Goal: Task Accomplishment & Management: Manage account settings

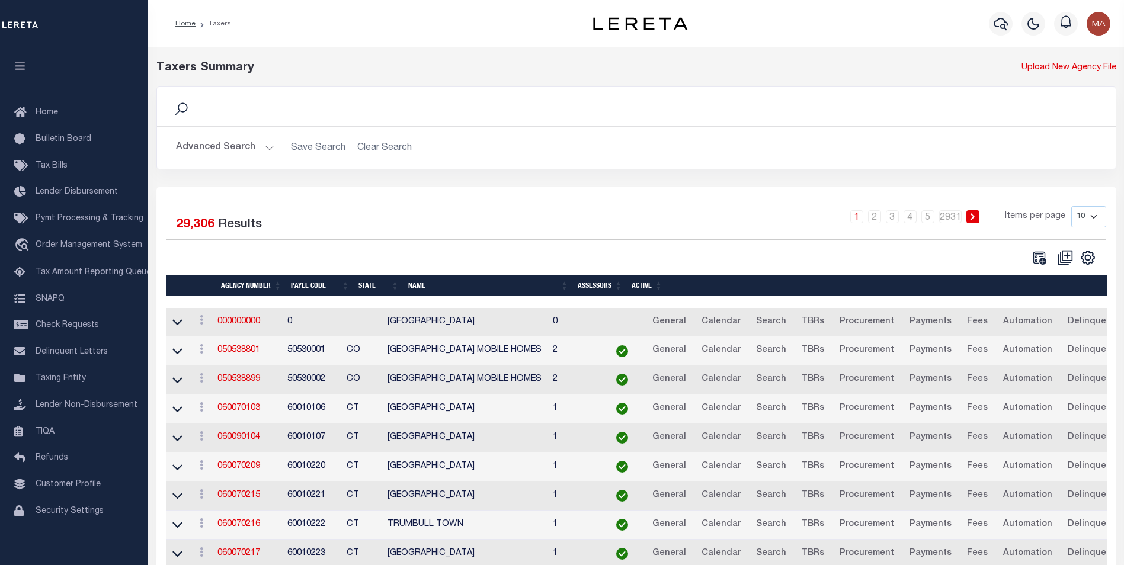
click at [267, 143] on button "Advanced Search" at bounding box center [225, 147] width 98 height 23
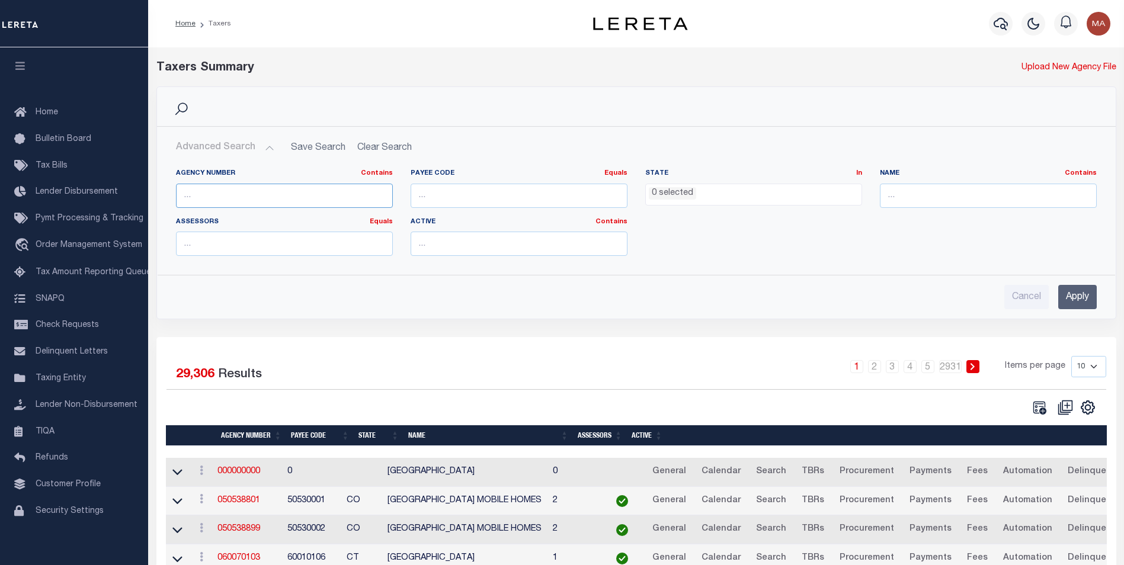
click at [252, 190] on input "text" at bounding box center [284, 196] width 217 height 24
paste input "060020233"
type input "060020233"
click at [1088, 299] on input "Apply" at bounding box center [1077, 297] width 39 height 24
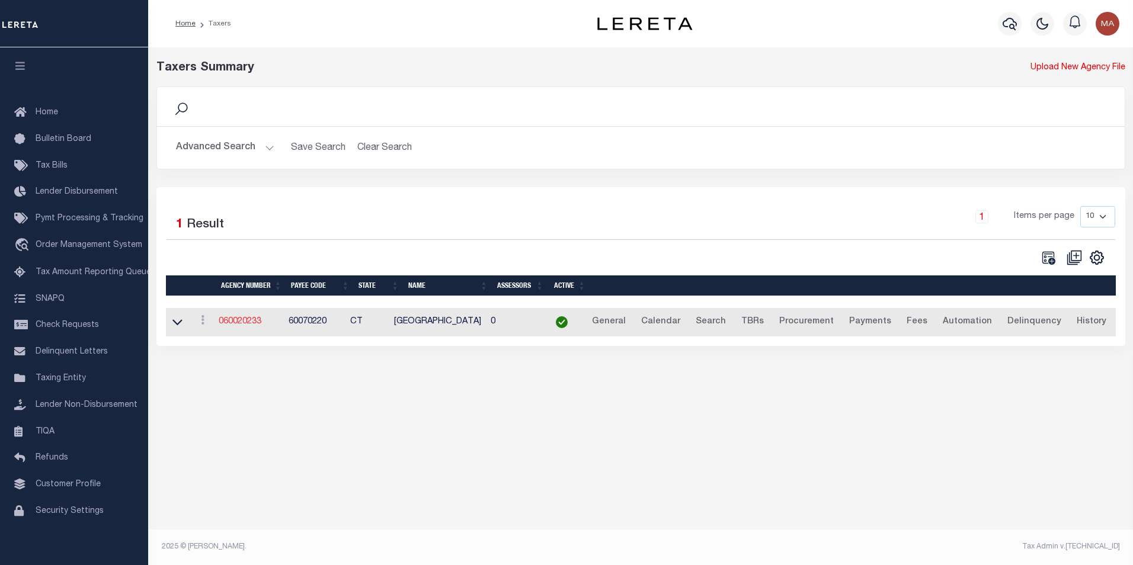
click at [256, 325] on link "060020233" at bounding box center [240, 322] width 43 height 8
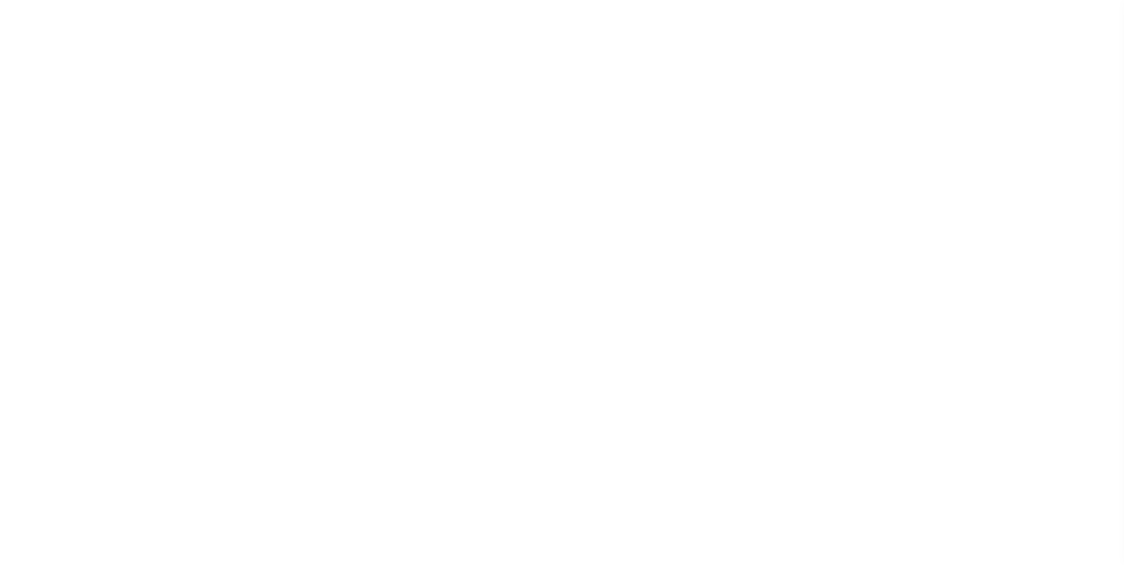
select select
checkbox input "false"
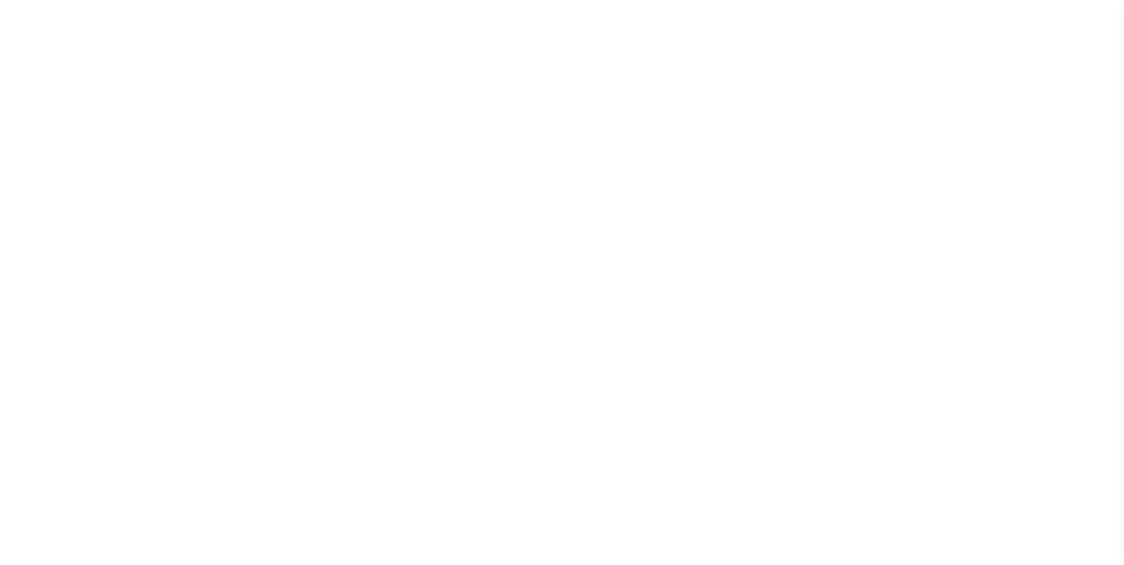
checkbox input "false"
type input "901317009"
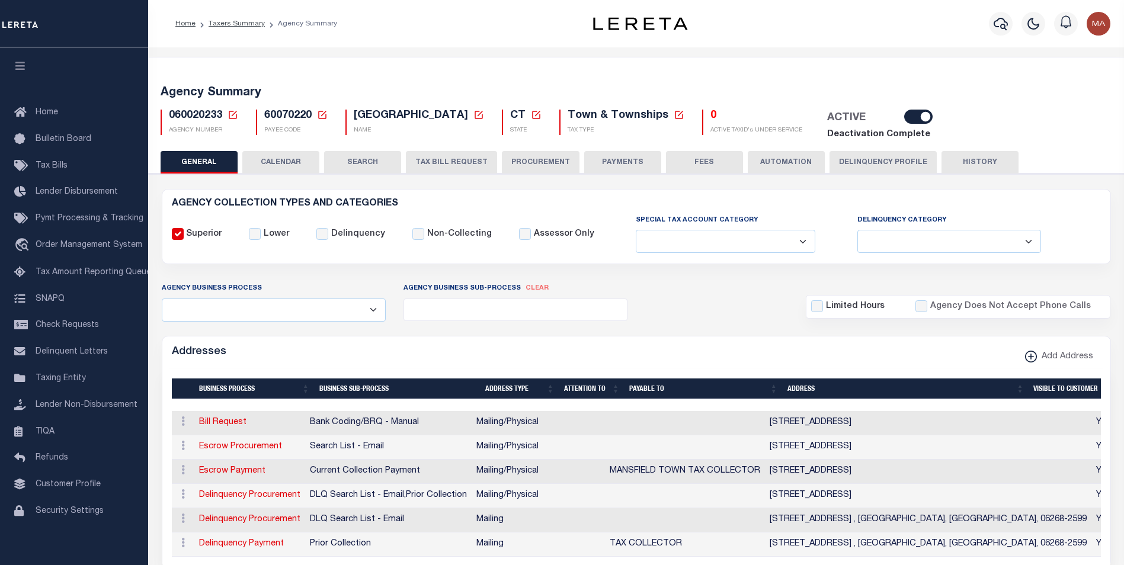
click at [904, 117] on input "checkbox" at bounding box center [918, 117] width 28 height 14
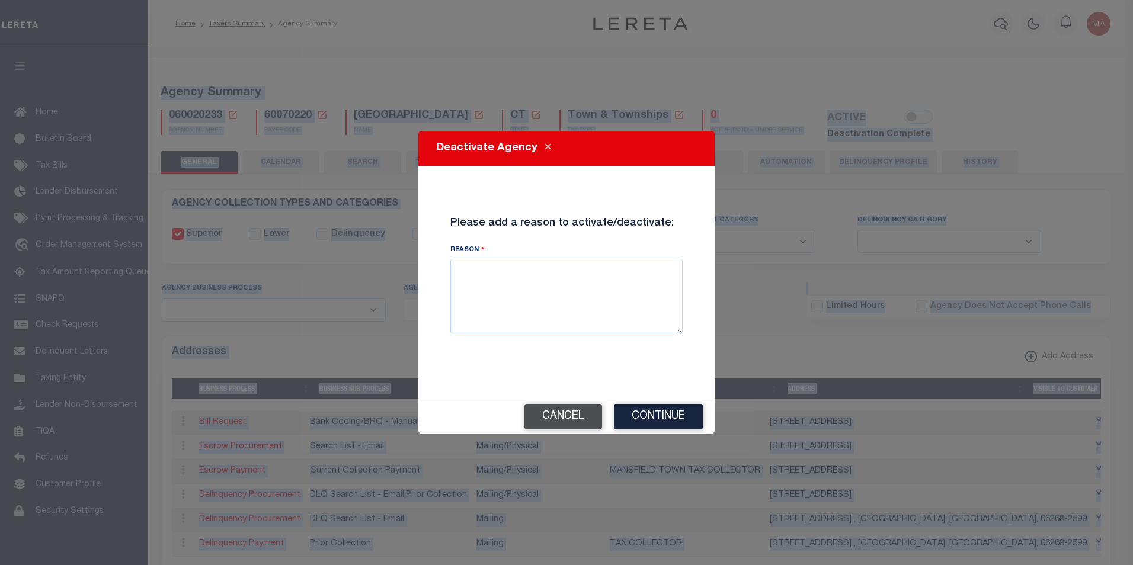
click at [580, 419] on button "Cancel" at bounding box center [563, 416] width 78 height 25
checkbox input "true"
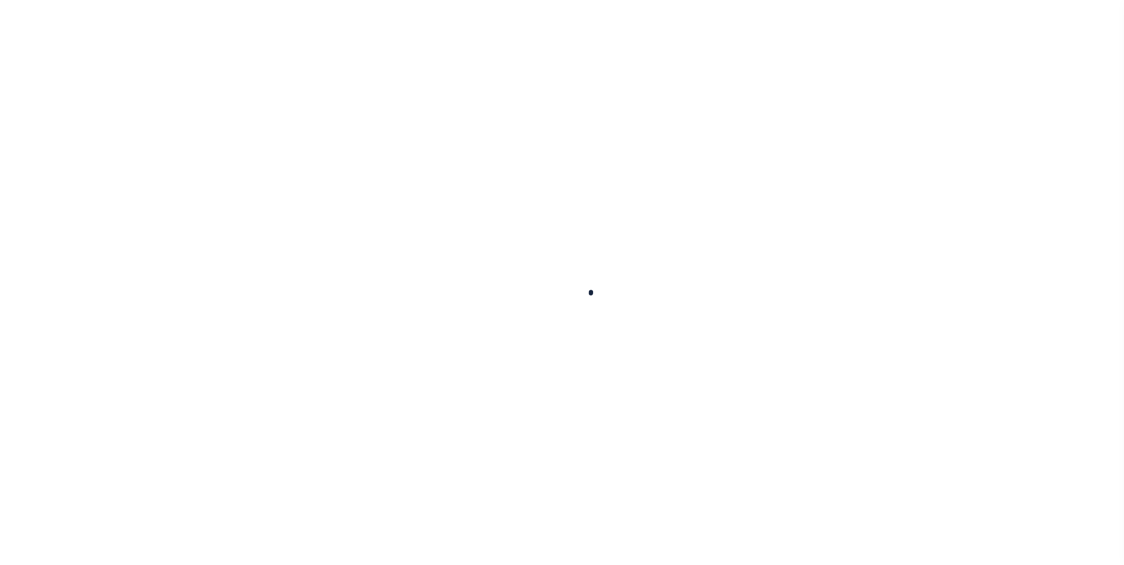
select select
checkbox input "false"
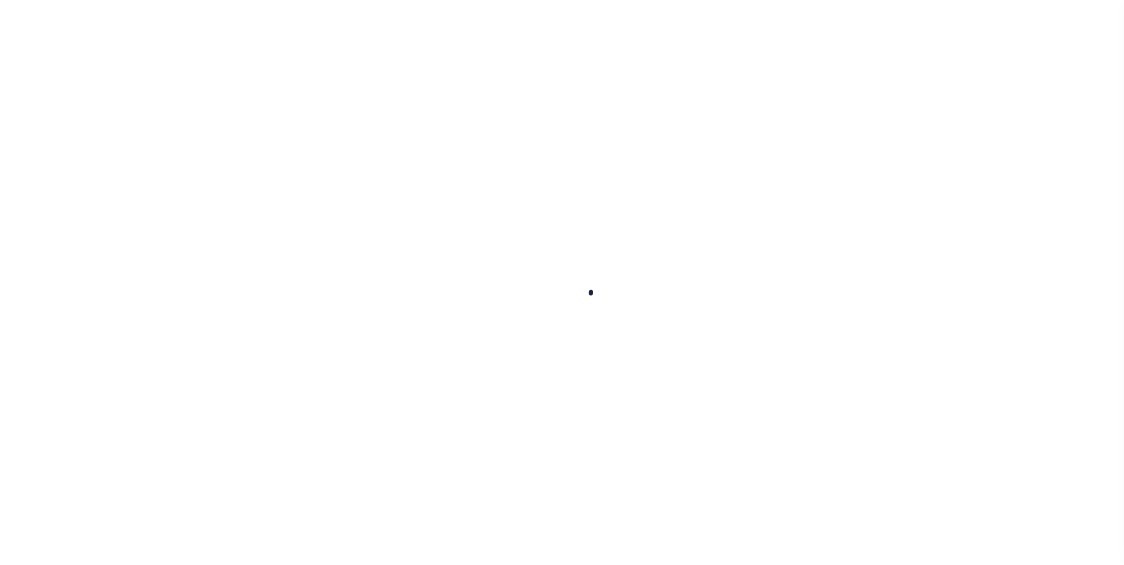
checkbox input "false"
type input "901317009"
select select
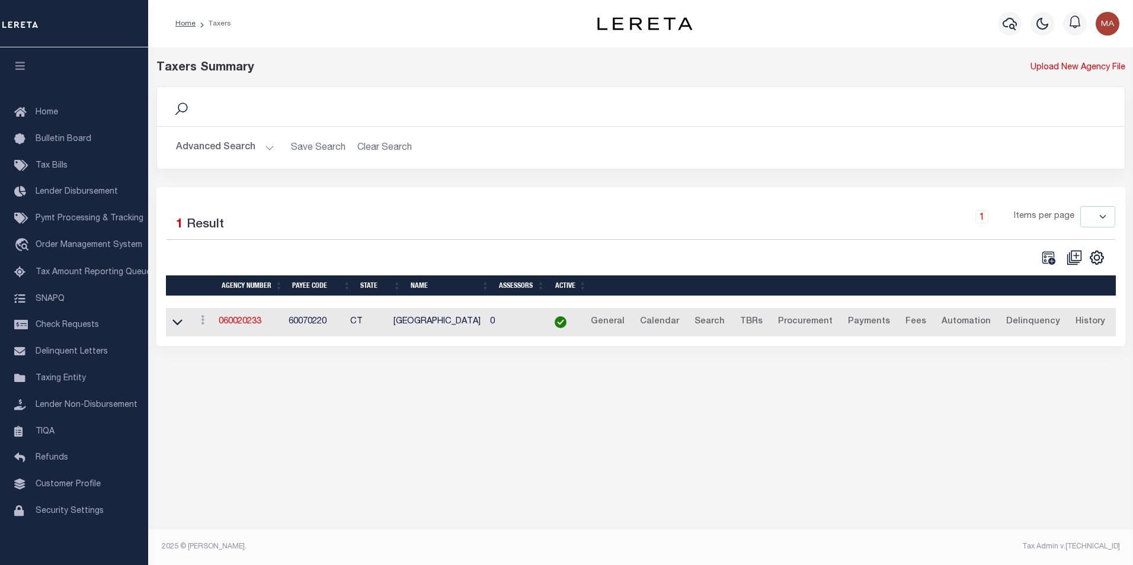
click at [268, 151] on button "Advanced Search" at bounding box center [225, 147] width 98 height 23
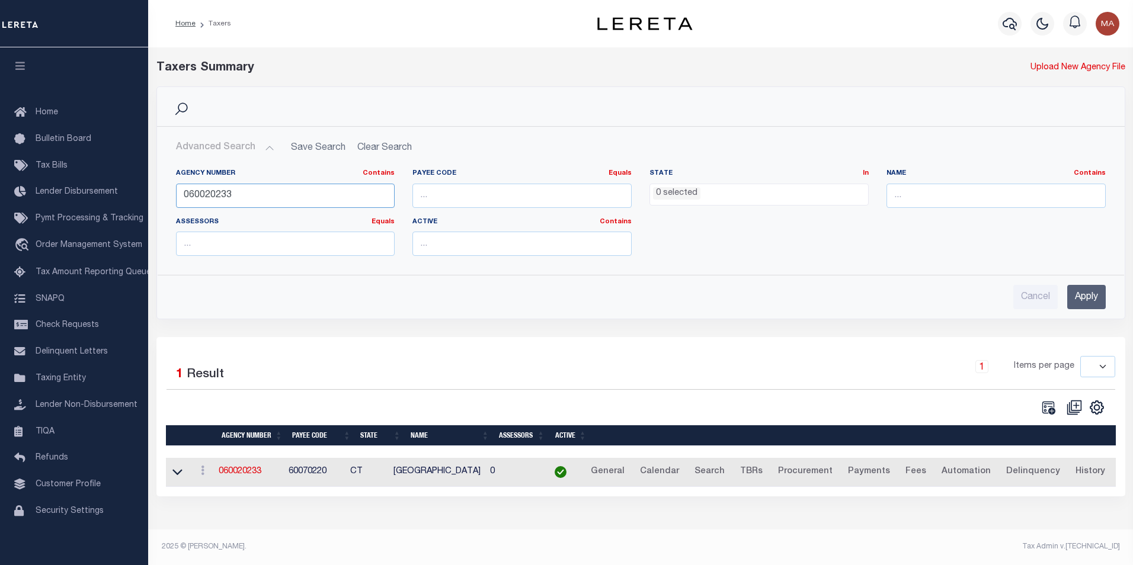
drag, startPoint x: 226, startPoint y: 197, endPoint x: 162, endPoint y: 198, distance: 64.0
click at [162, 198] on div "Agency Number Contains Contains Is 060020233 Payee Code Equals Equals Is Not Eq…" at bounding box center [641, 212] width 966 height 106
click at [1087, 298] on input "Apply" at bounding box center [1086, 297] width 39 height 24
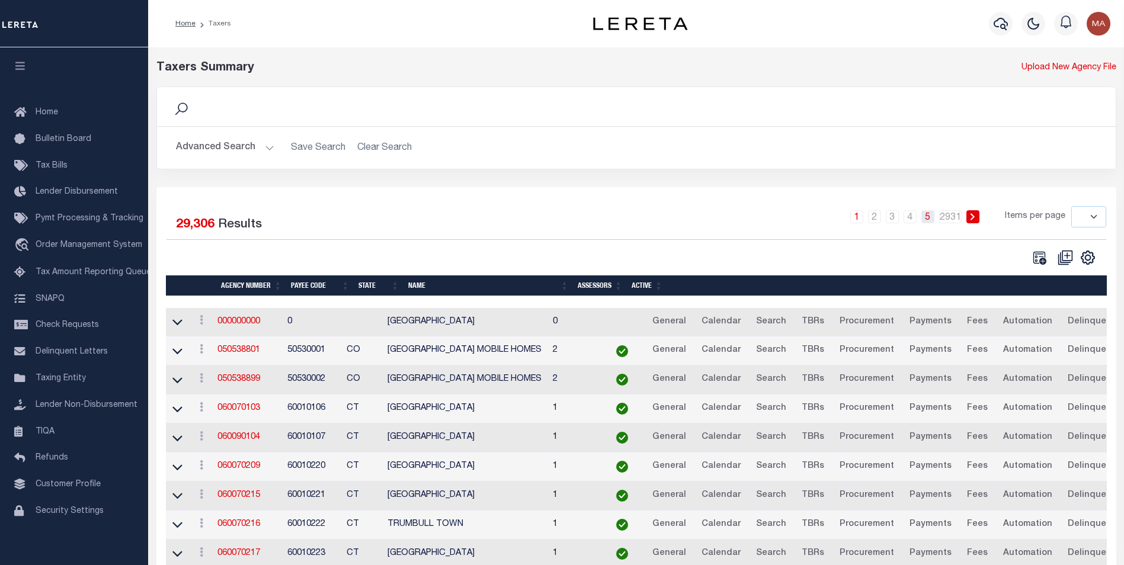
click at [931, 220] on link "5" at bounding box center [927, 216] width 13 height 13
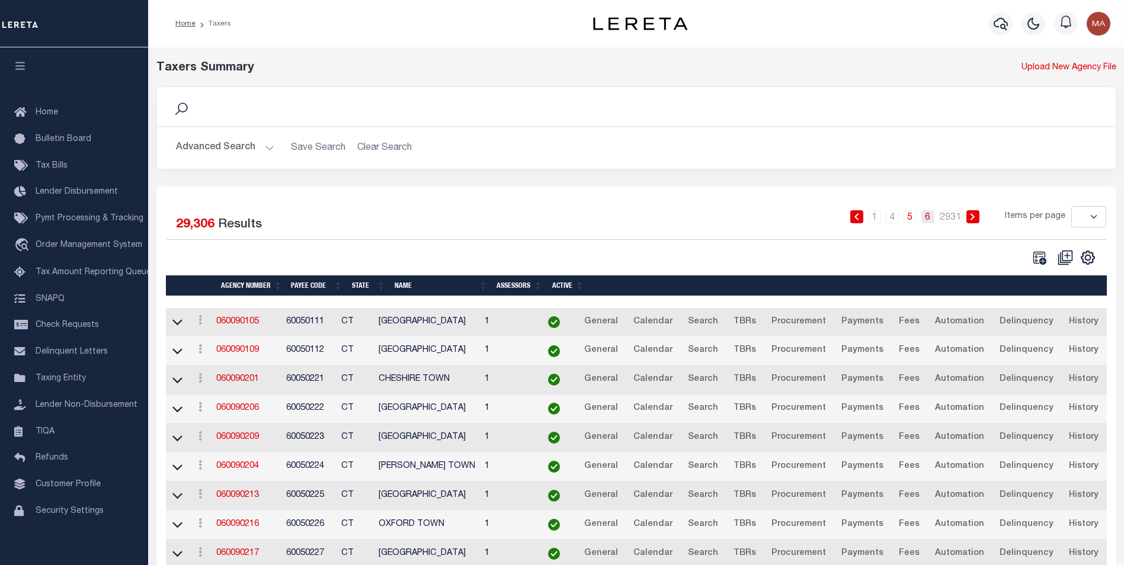
click at [929, 219] on link "6" at bounding box center [927, 216] width 13 height 13
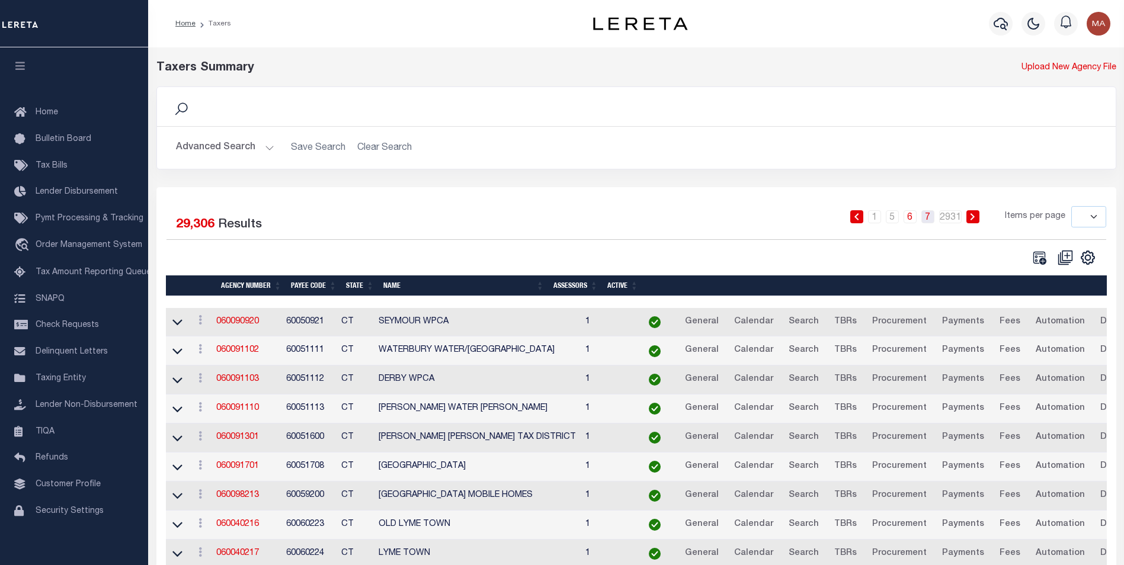
click at [928, 220] on link "7" at bounding box center [927, 216] width 13 height 13
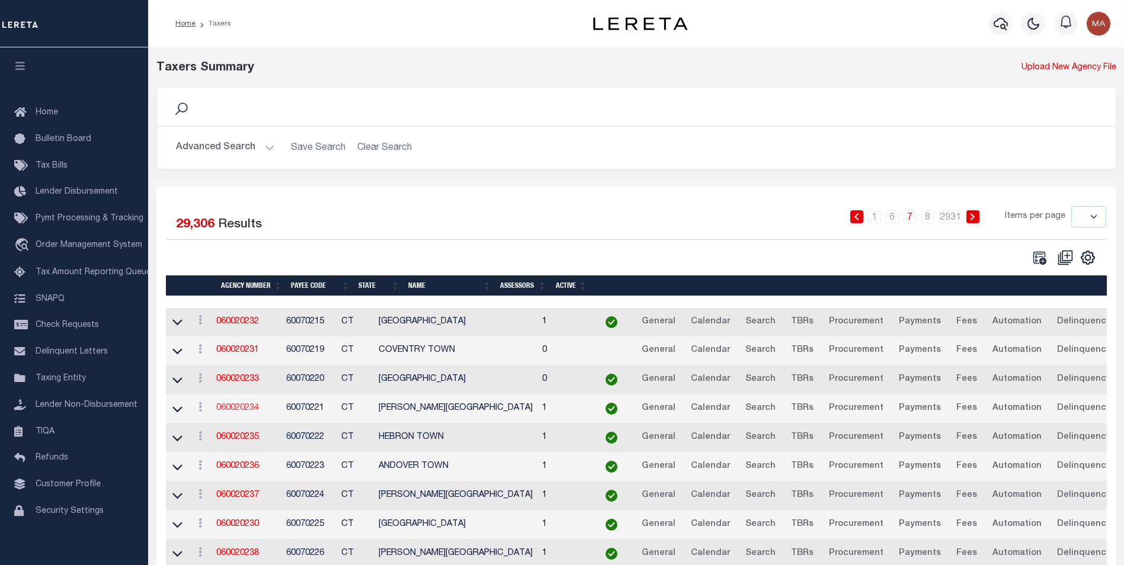
click at [242, 408] on link "060020234" at bounding box center [237, 408] width 43 height 8
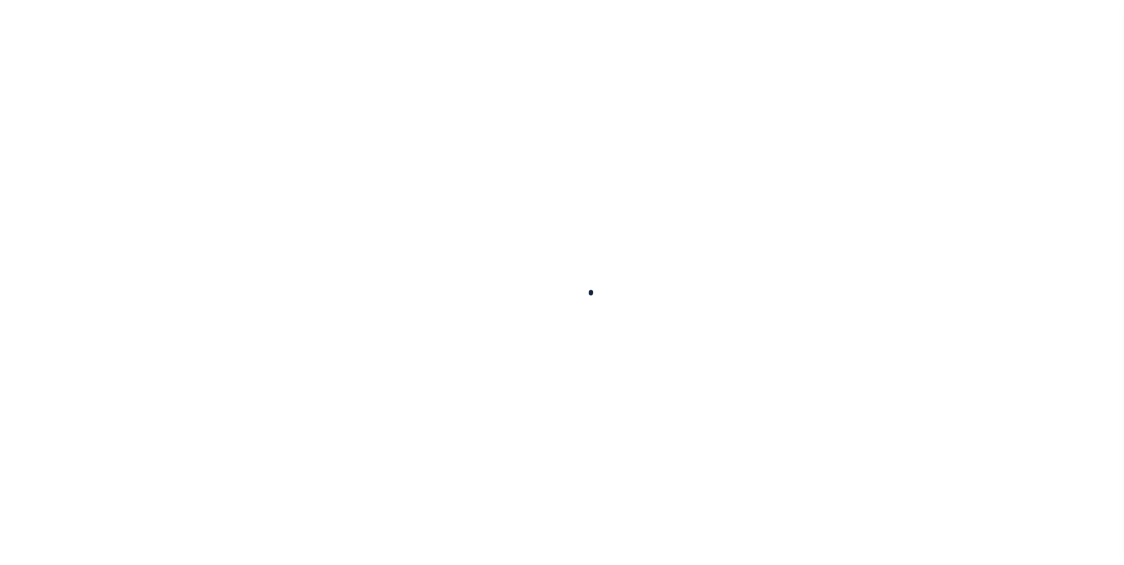
select select
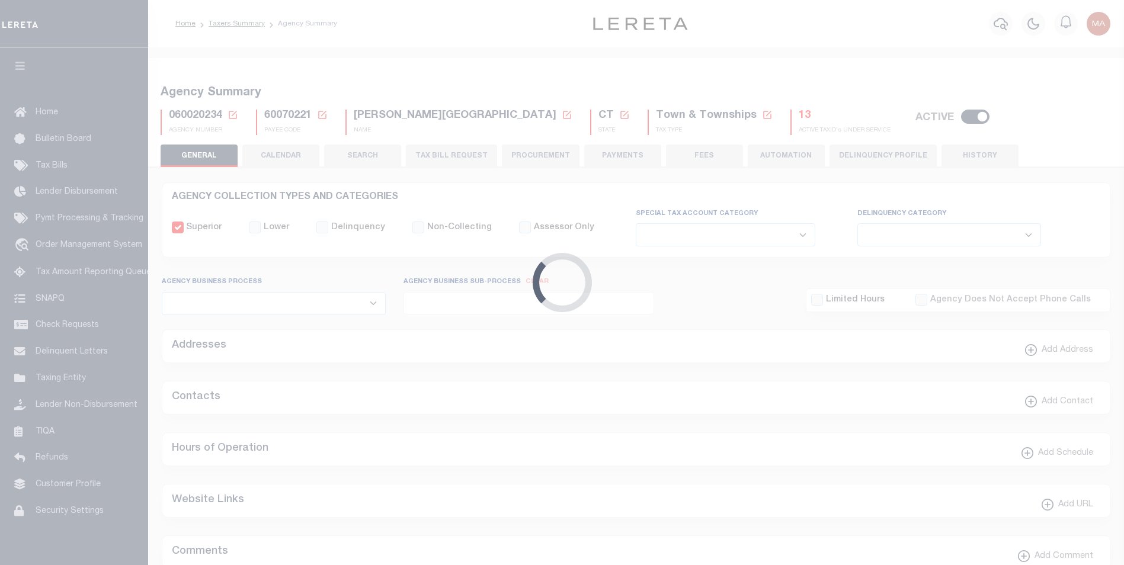
checkbox input "false"
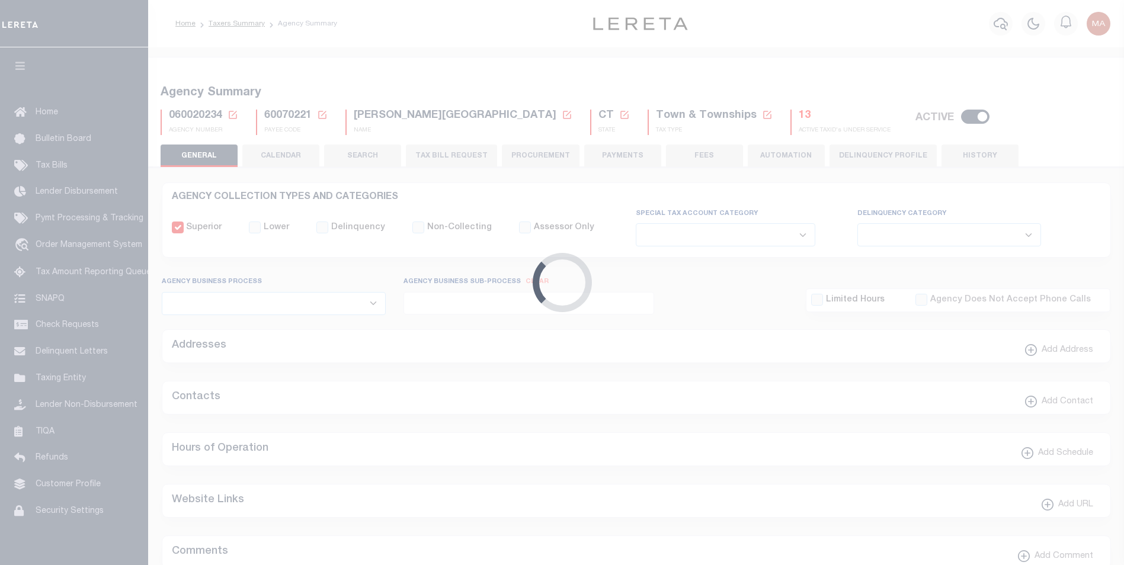
type input "901317011"
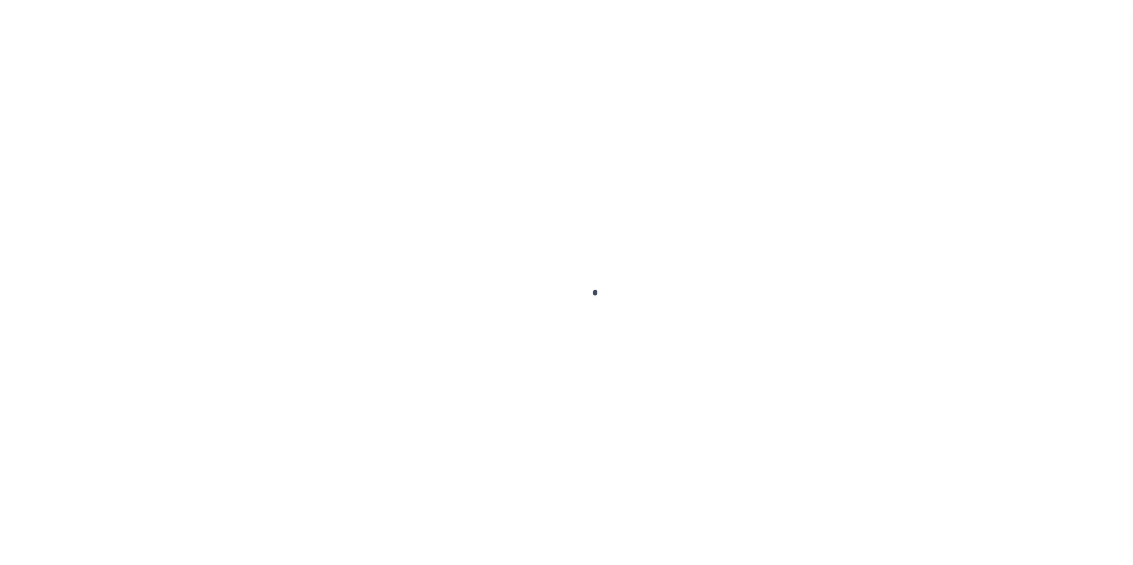
select select
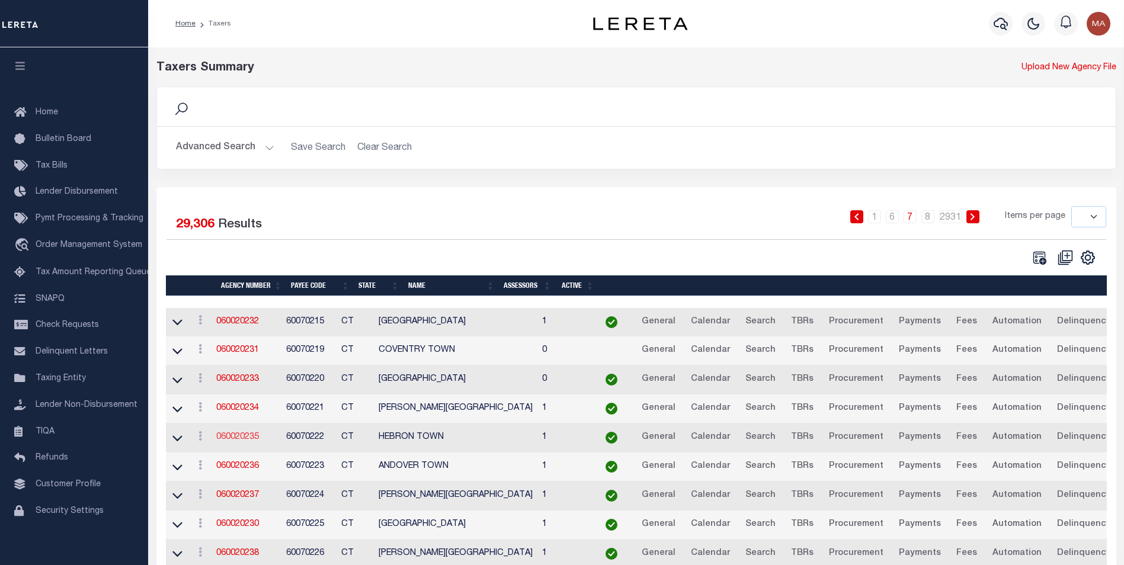
click at [258, 441] on link "060020235" at bounding box center [237, 437] width 43 height 8
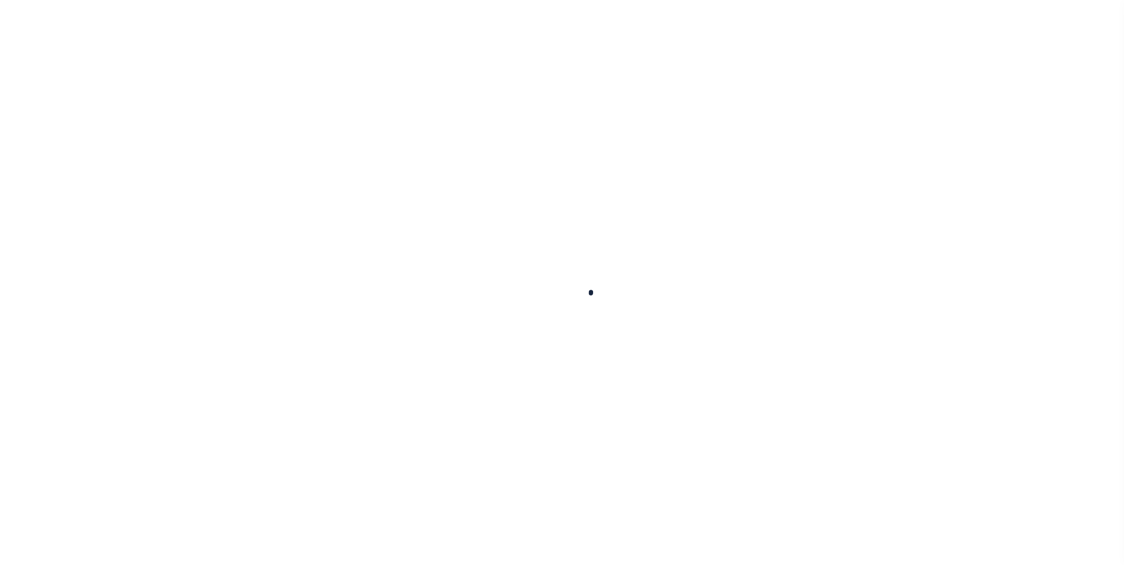
select select
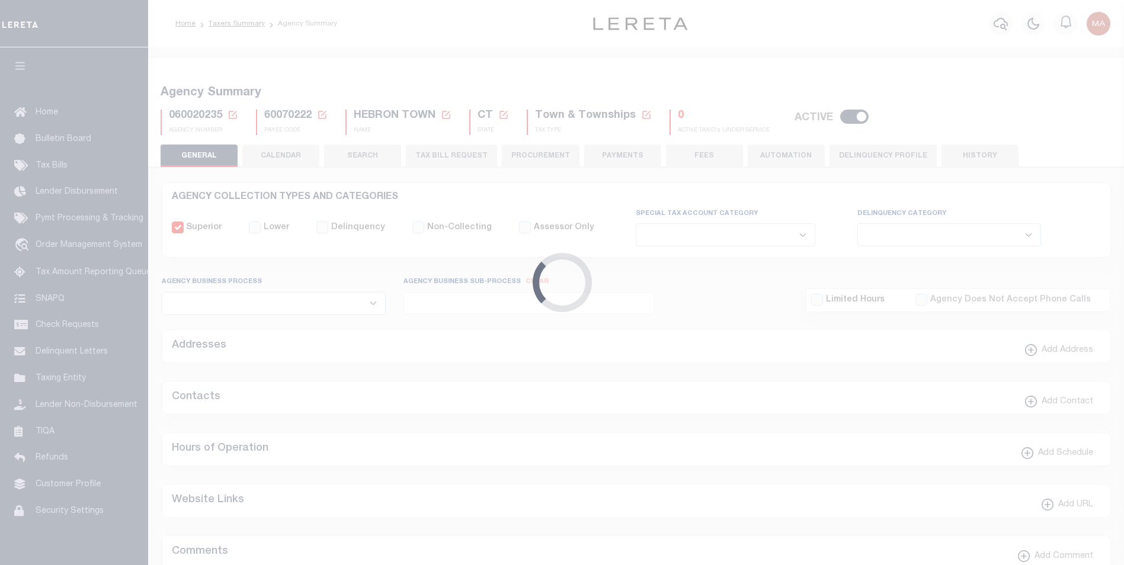
checkbox input "false"
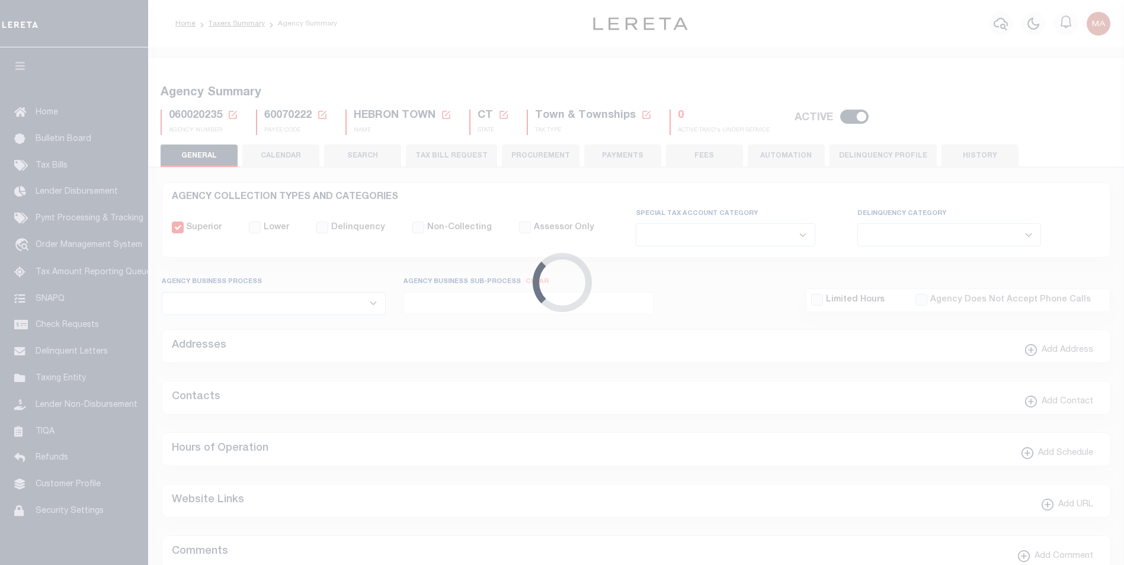
type input "901317008"
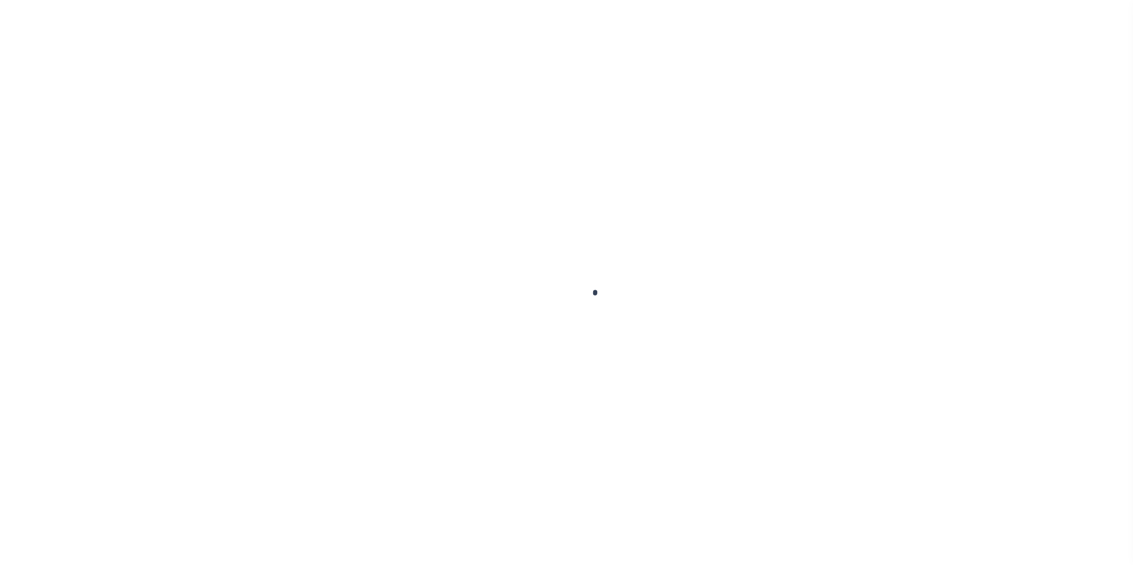
select select
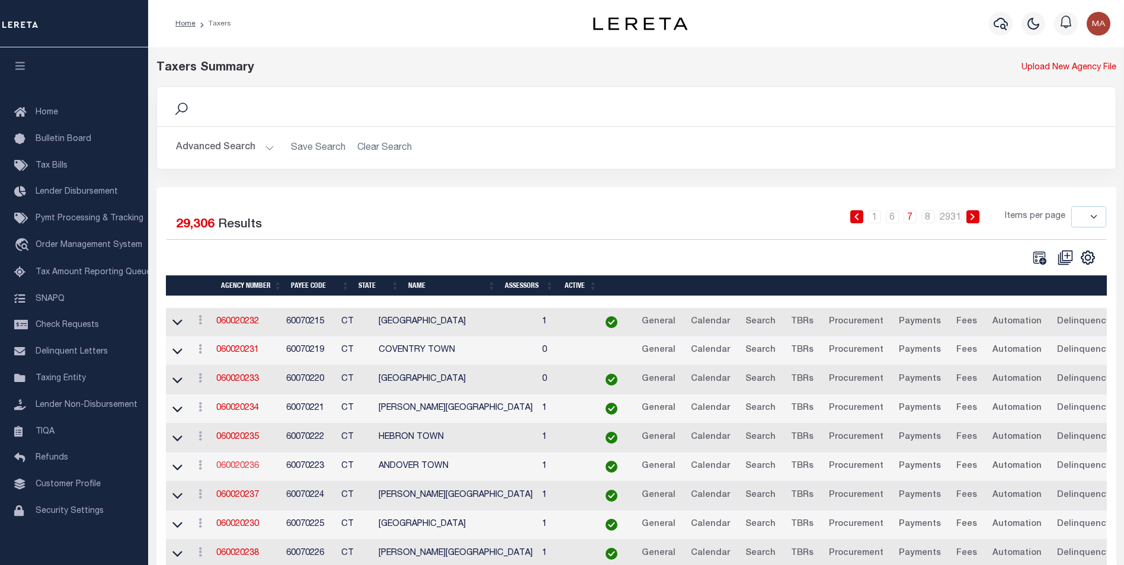
click at [245, 470] on link "060020236" at bounding box center [237, 466] width 43 height 8
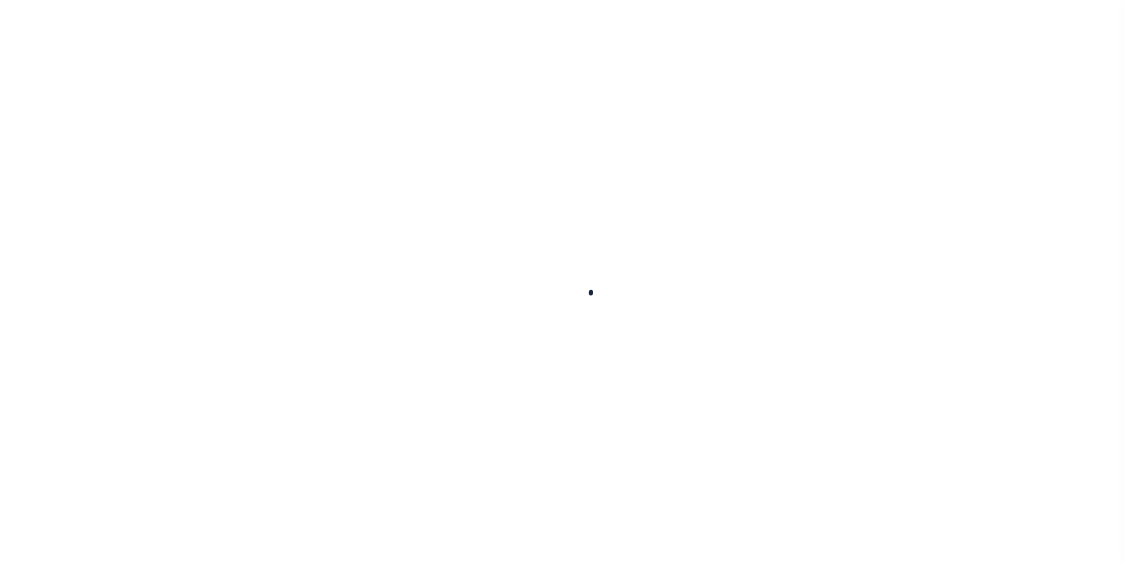
select select
checkbox input "false"
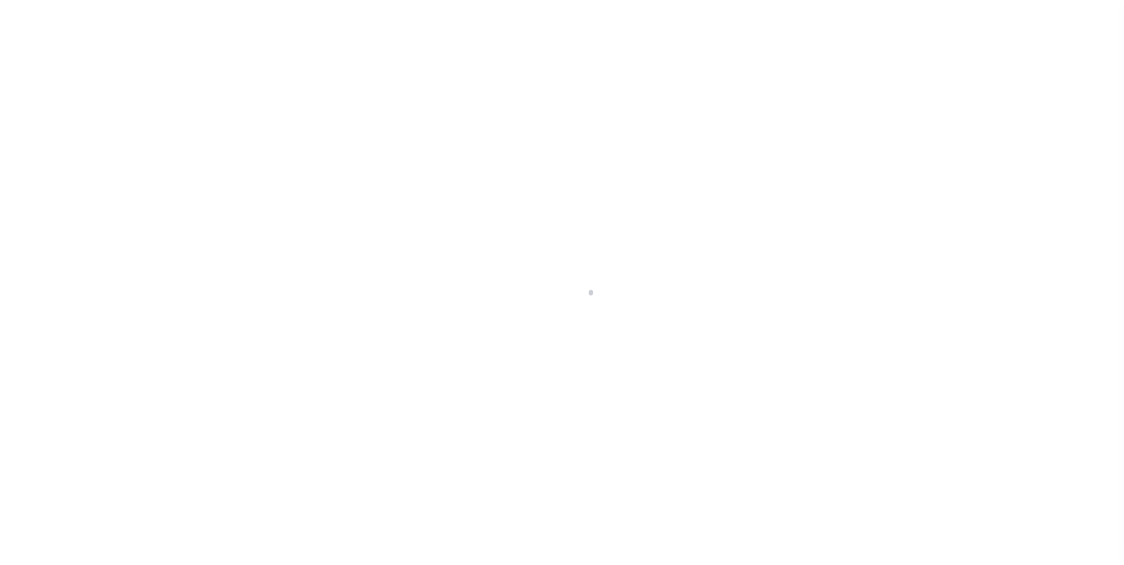
checkbox input "false"
type input "901317003"
select select
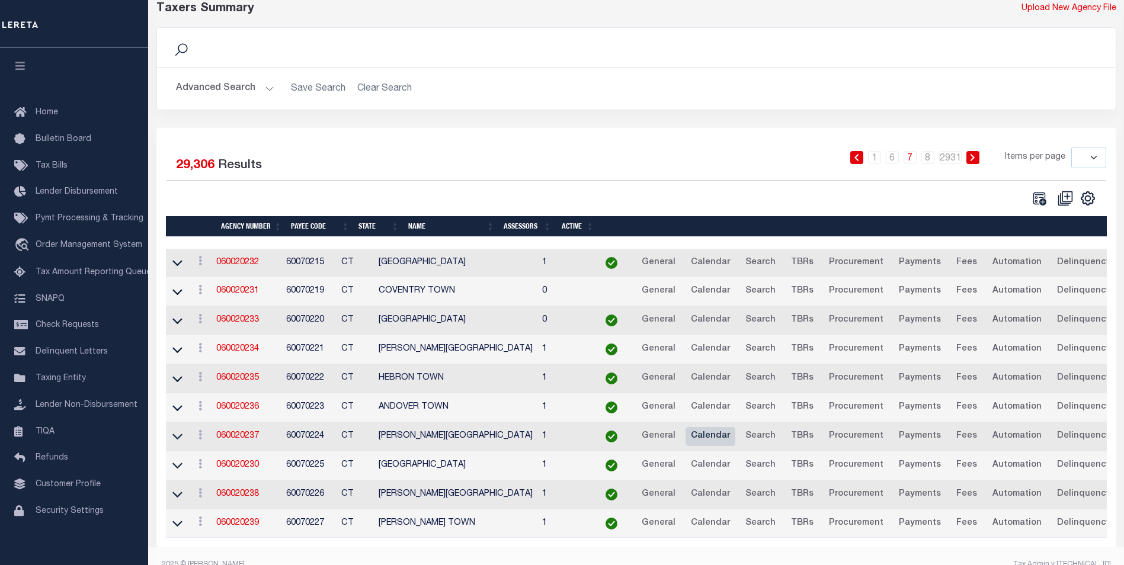
scroll to position [86, 0]
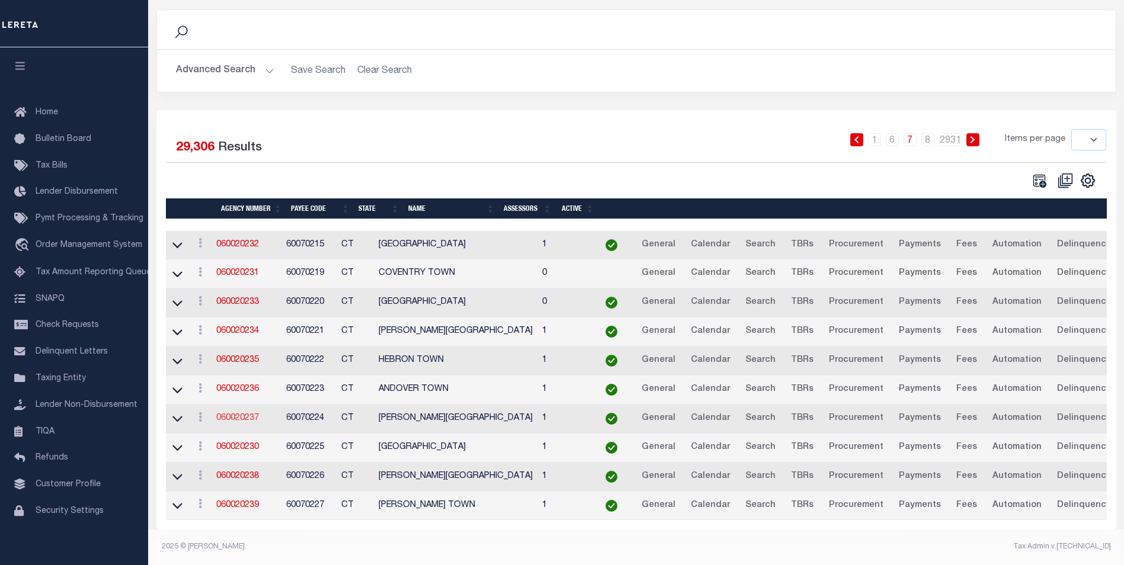
click at [232, 414] on link "060020237" at bounding box center [237, 418] width 43 height 8
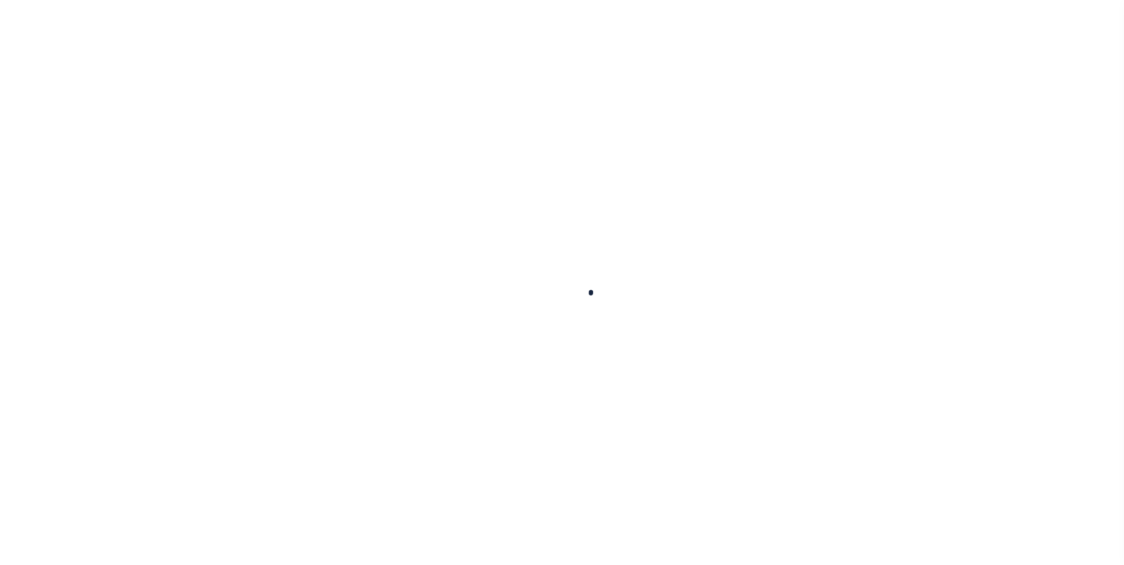
select select
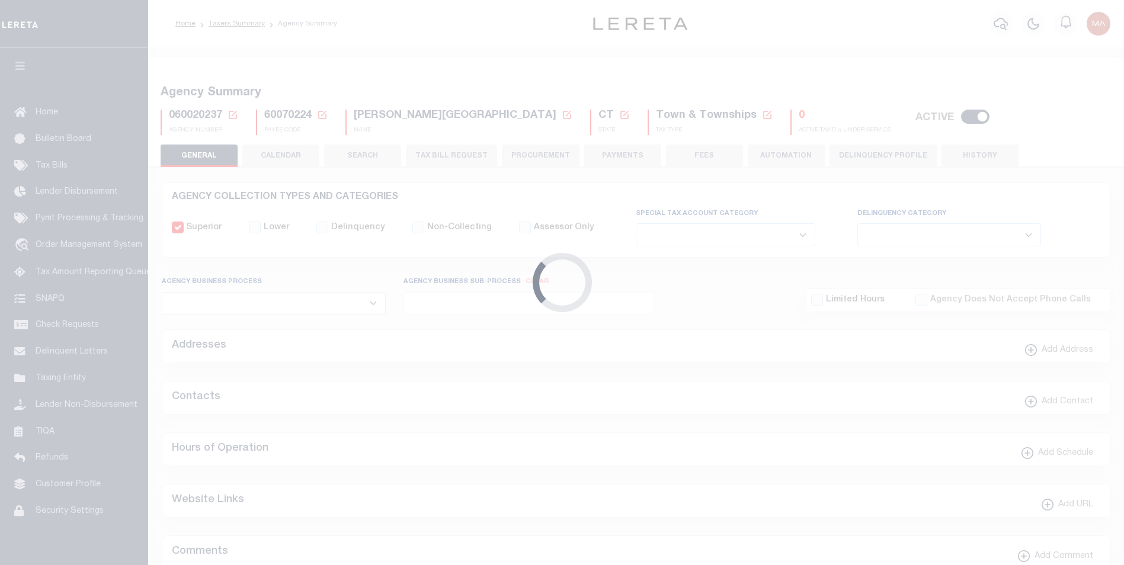
checkbox input "false"
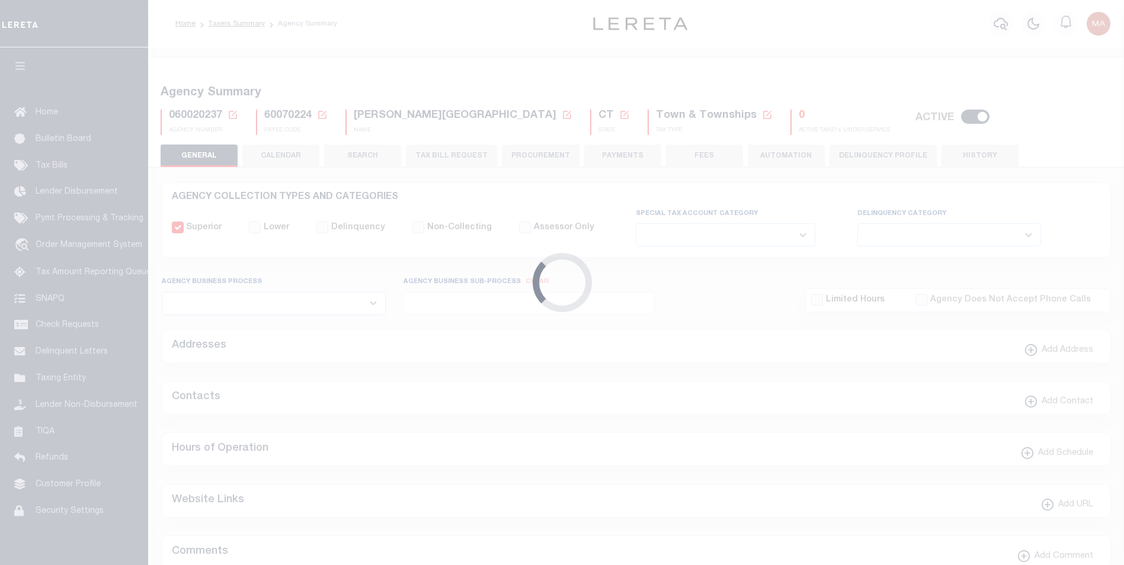
type input "901317004"
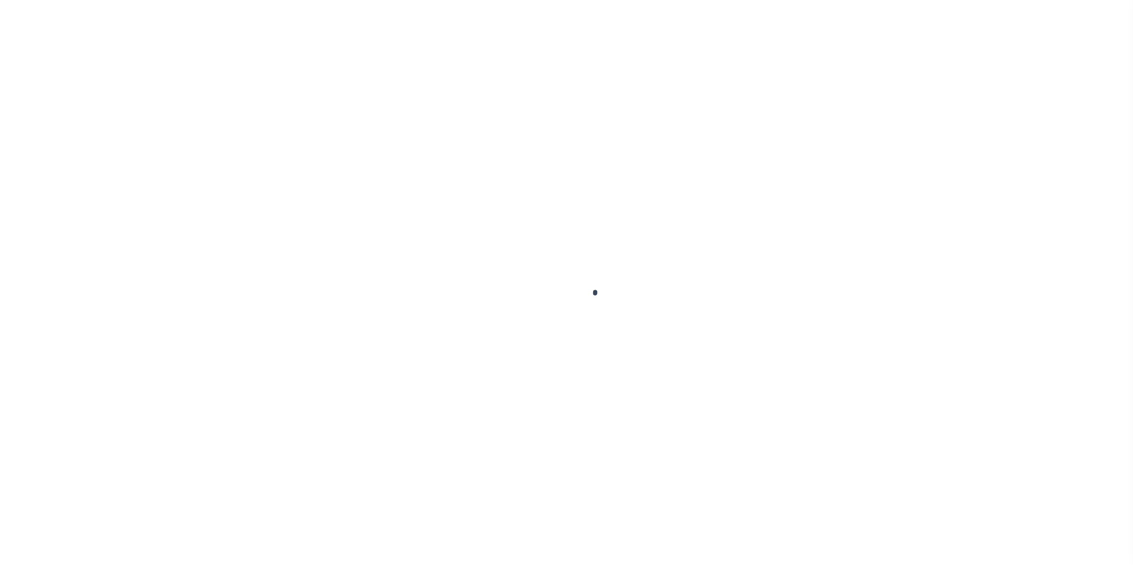
select select
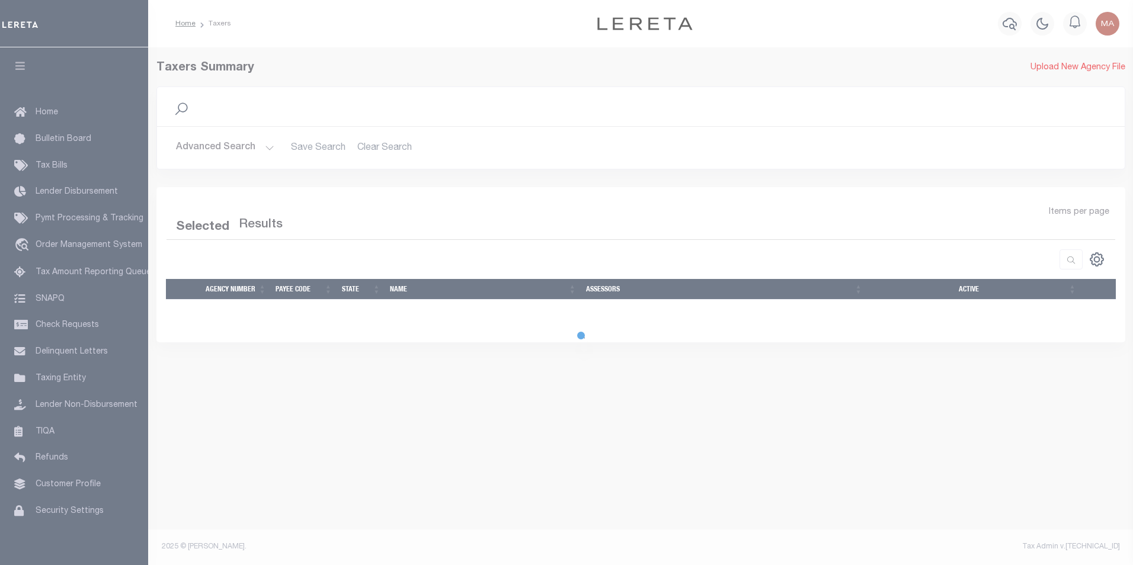
select select
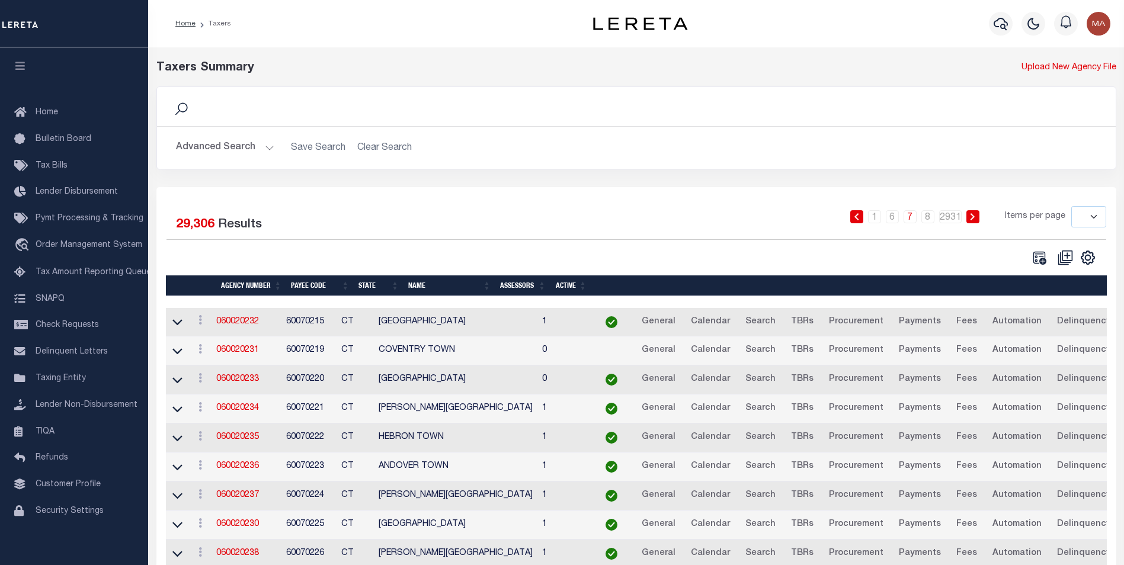
scroll to position [86, 0]
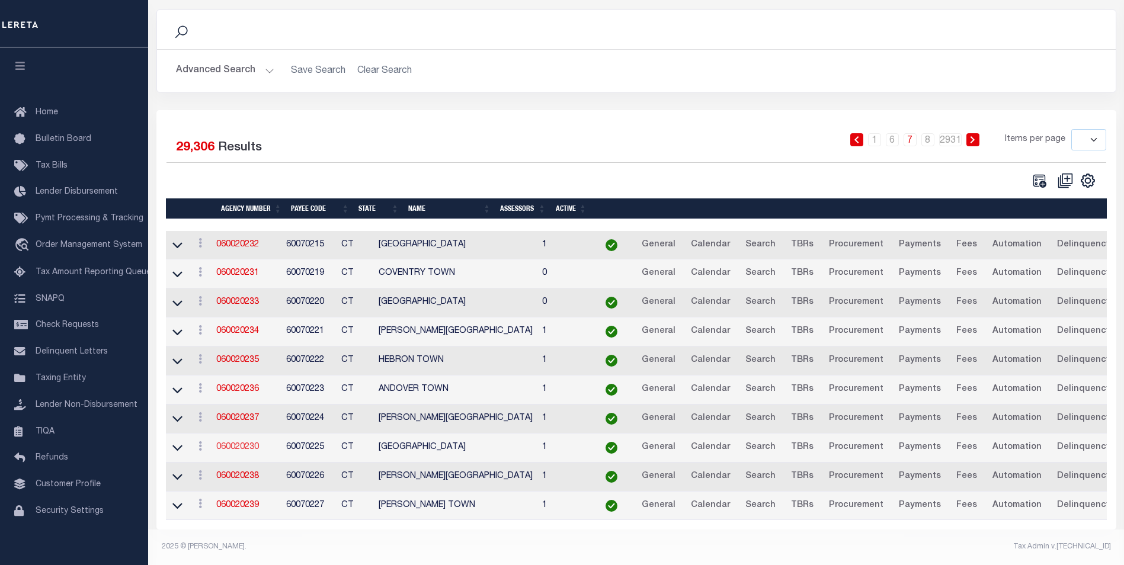
click at [243, 443] on link "060020230" at bounding box center [237, 447] width 43 height 8
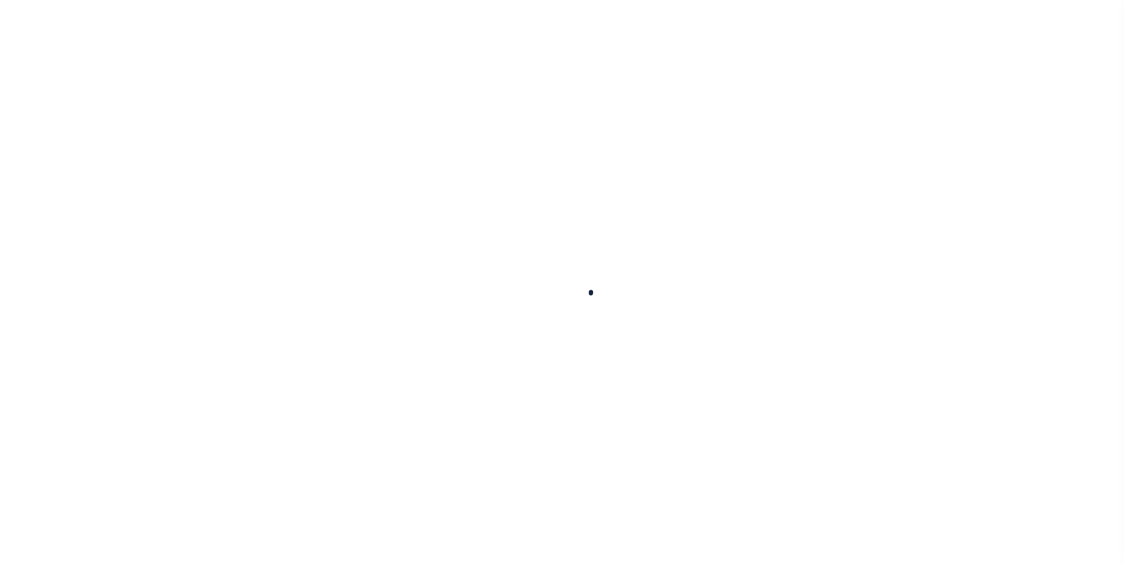
select select
checkbox input "false"
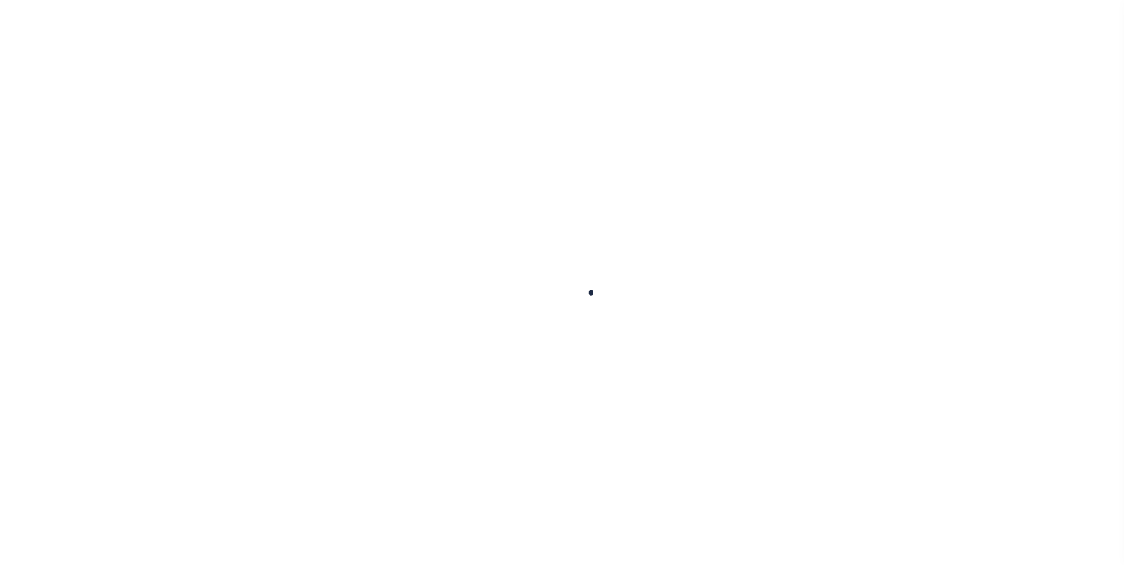
checkbox input "false"
type input "901317005"
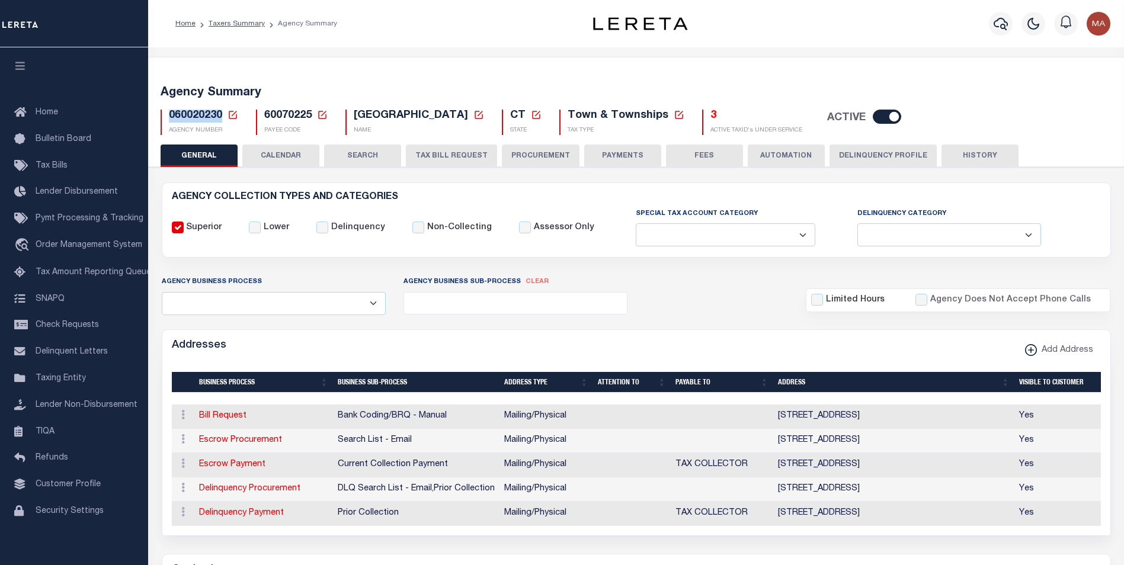
drag, startPoint x: 222, startPoint y: 116, endPoint x: 169, endPoint y: 113, distance: 52.2
click at [169, 113] on span "060020230" at bounding box center [195, 115] width 53 height 11
copy span "060020230"
drag, startPoint x: 446, startPoint y: 114, endPoint x: 355, endPoint y: 112, distance: 90.7
click at [355, 112] on span "[GEOGRAPHIC_DATA]" at bounding box center [411, 115] width 114 height 11
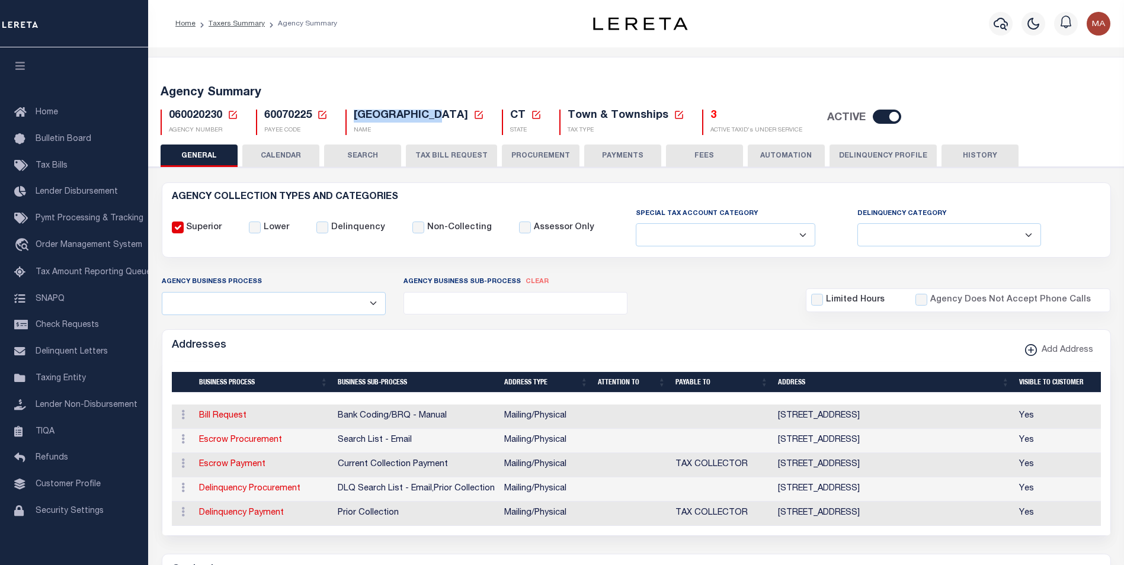
copy span "[GEOGRAPHIC_DATA]"
drag, startPoint x: 312, startPoint y: 118, endPoint x: 265, endPoint y: 119, distance: 46.2
click at [265, 119] on h5 "60070225 Payee Code Cancel Ok" at bounding box center [295, 116] width 63 height 13
copy span "60070225"
click at [873, 118] on input "checkbox" at bounding box center [887, 117] width 28 height 14
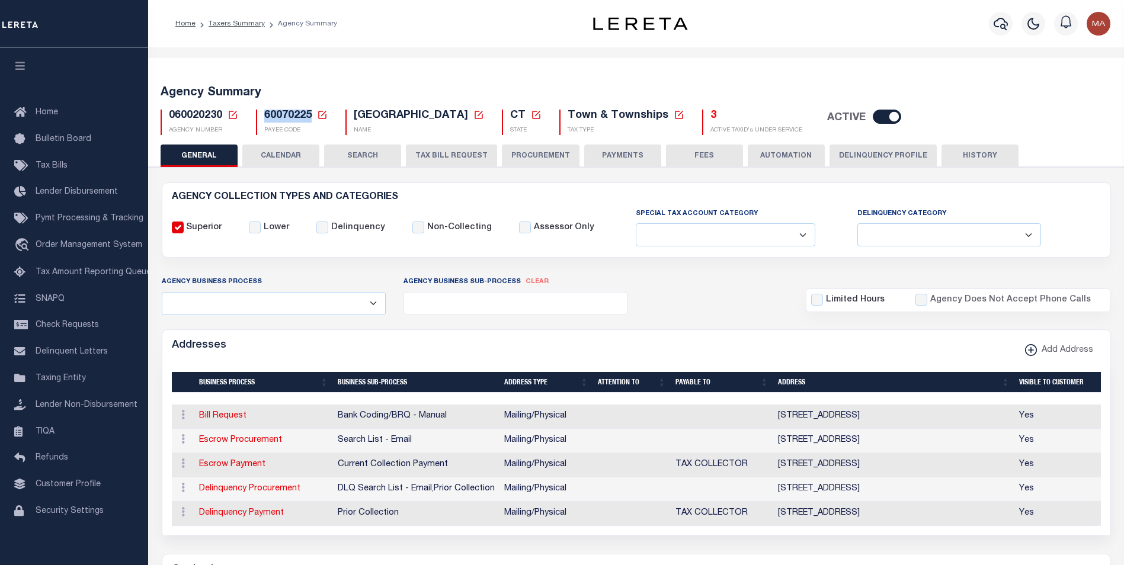
checkbox input "false"
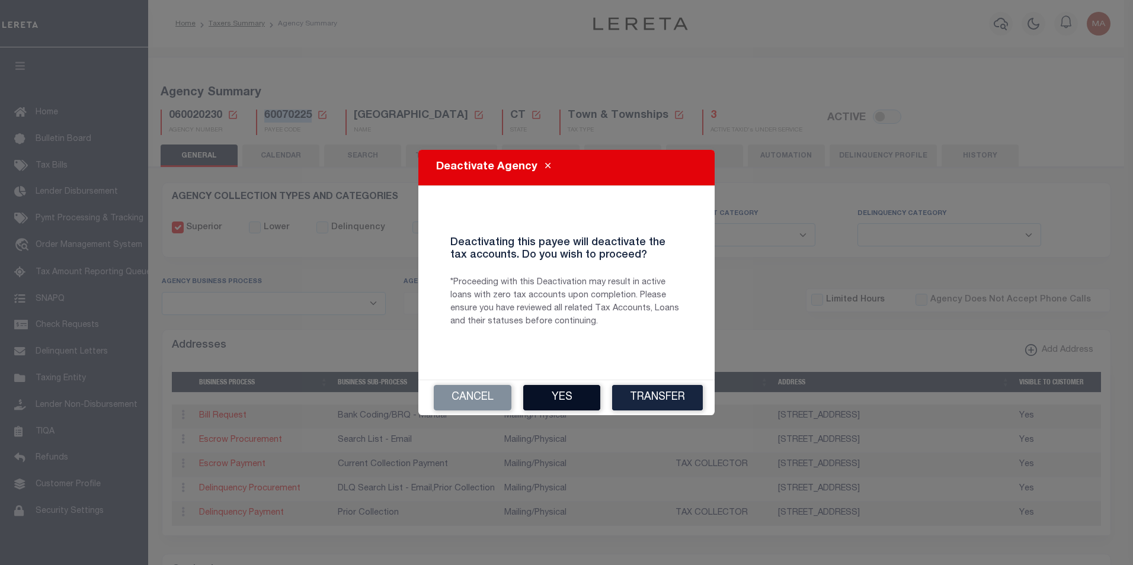
click at [574, 400] on button "Yes" at bounding box center [561, 397] width 77 height 25
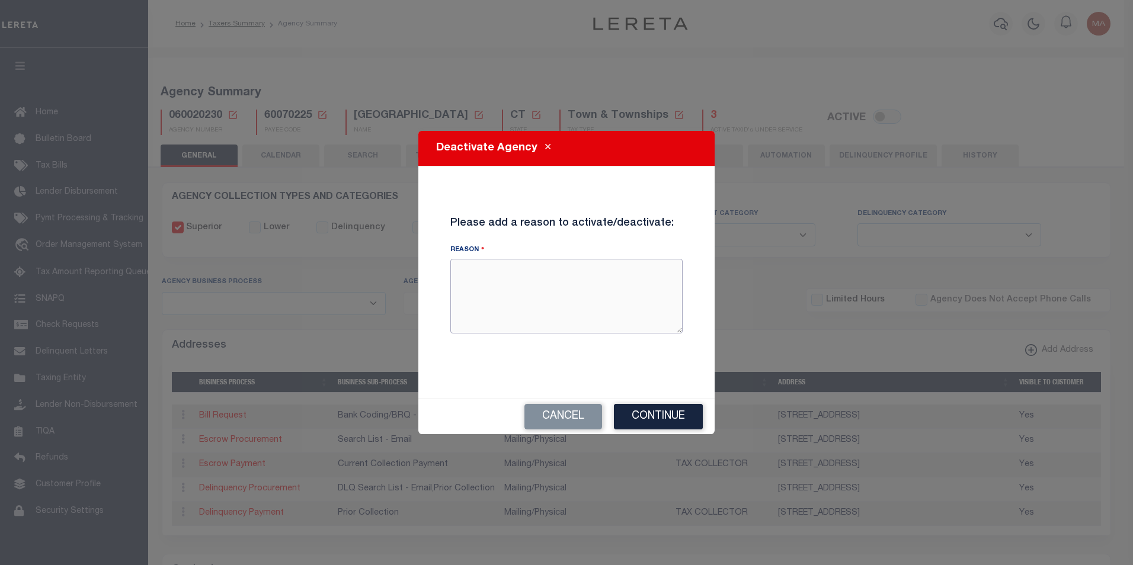
click at [542, 289] on textarea "Reason" at bounding box center [566, 296] width 232 height 75
type textarea "DT_270825_MA"
click at [675, 420] on button "Continue" at bounding box center [658, 416] width 89 height 25
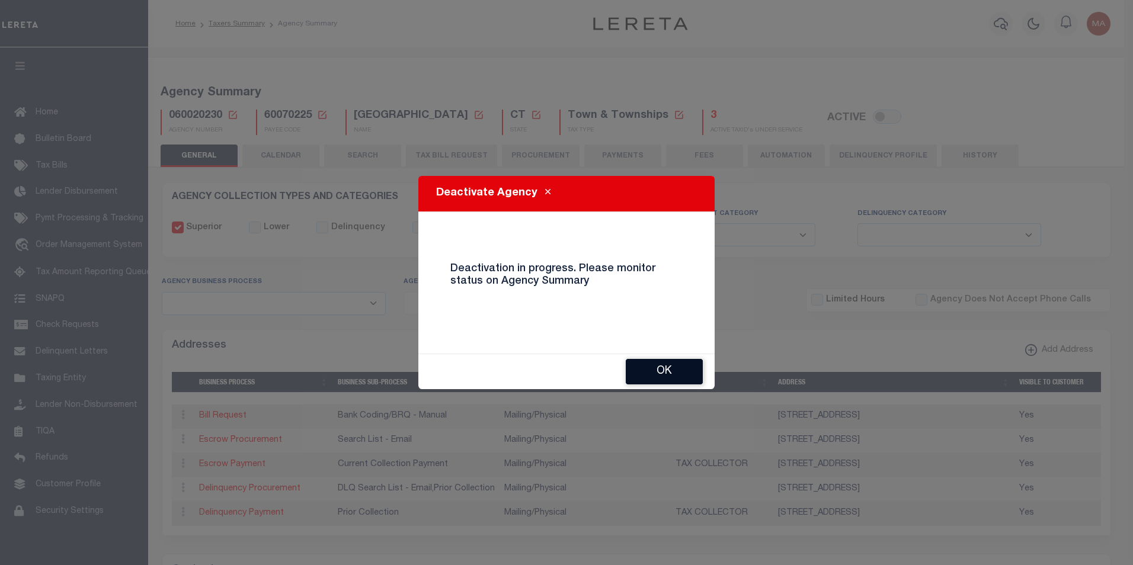
click at [645, 374] on button "OK" at bounding box center [664, 371] width 77 height 25
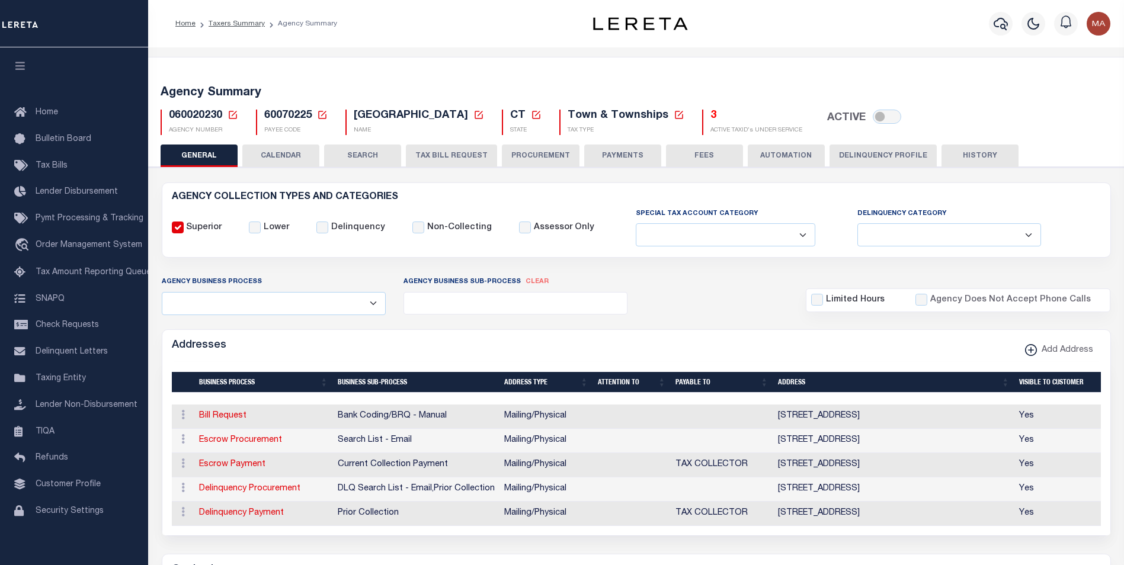
checkbox input "true"
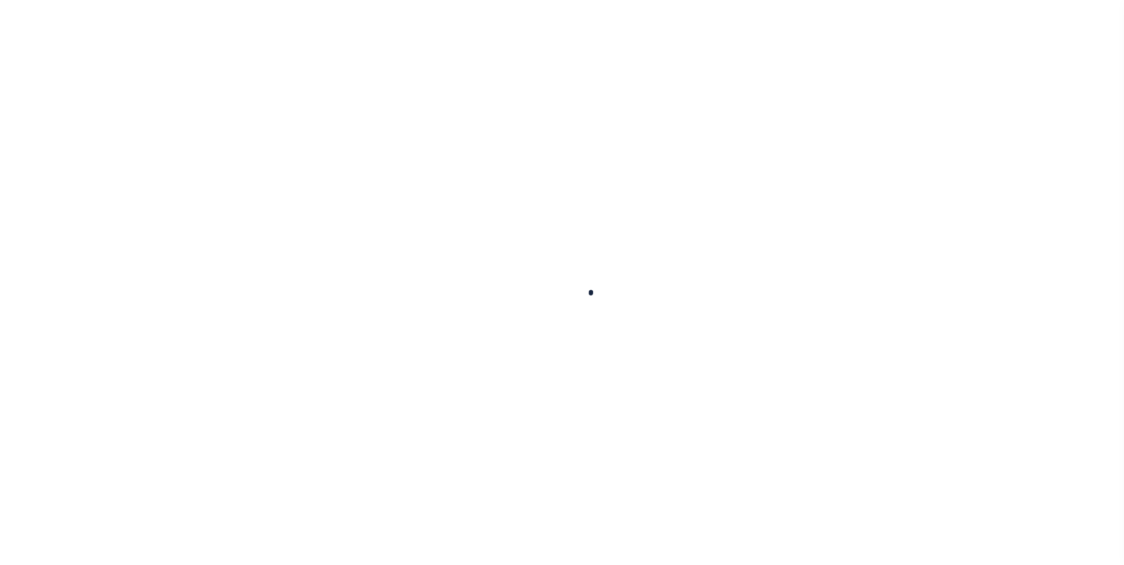
select select
checkbox input "false"
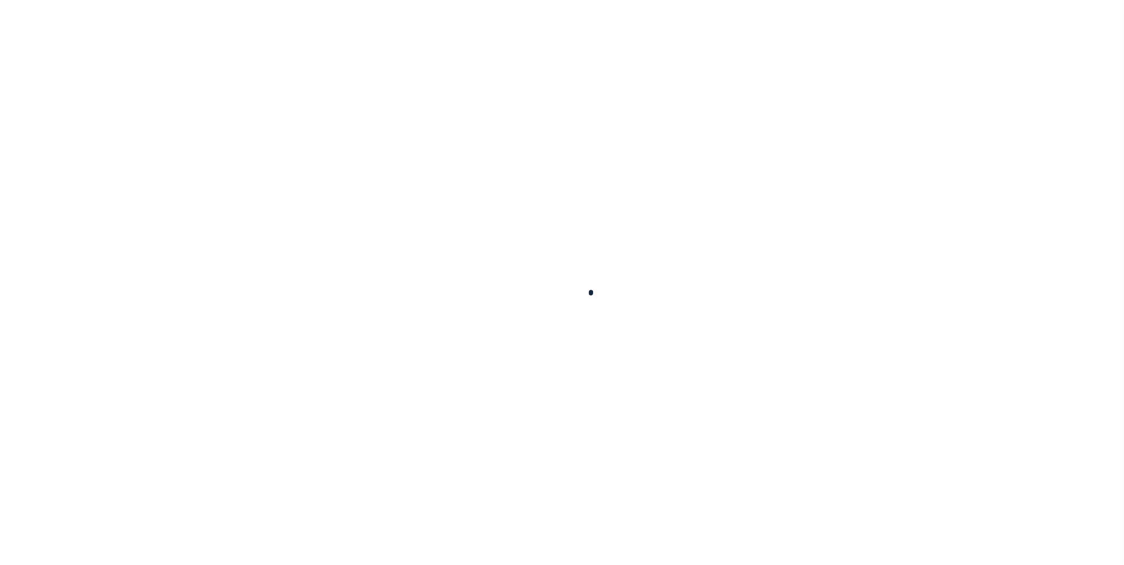
checkbox input "false"
type input "901317005"
